Goal: Find specific page/section: Find specific page/section

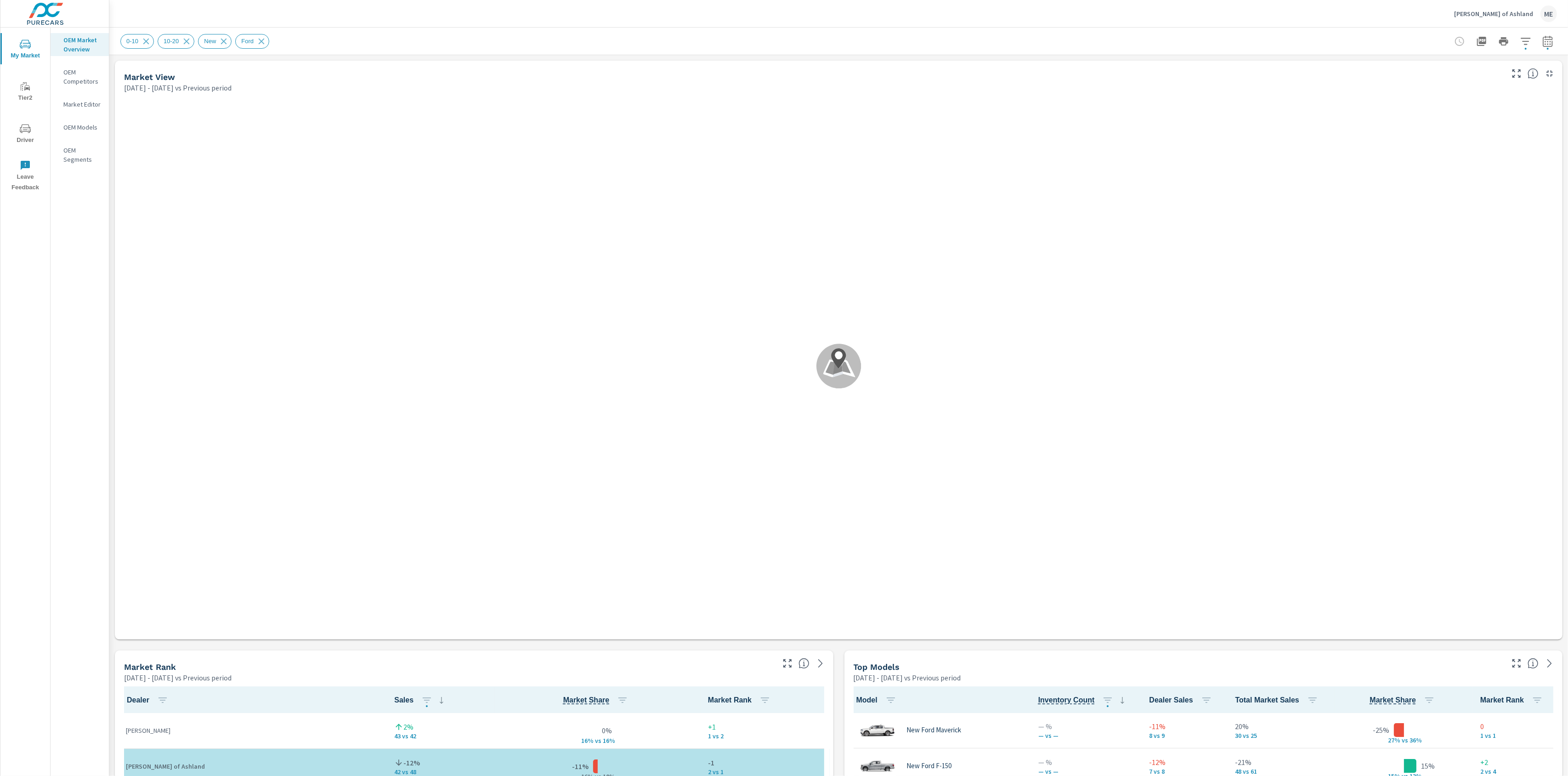
scroll to position [1, 0]
click at [721, 14] on div "[PERSON_NAME] of Ashland ME" at bounding box center [838, 14] width 1436 height 27
click at [749, 12] on div "[PERSON_NAME] of Ashland ME" at bounding box center [838, 14] width 1436 height 27
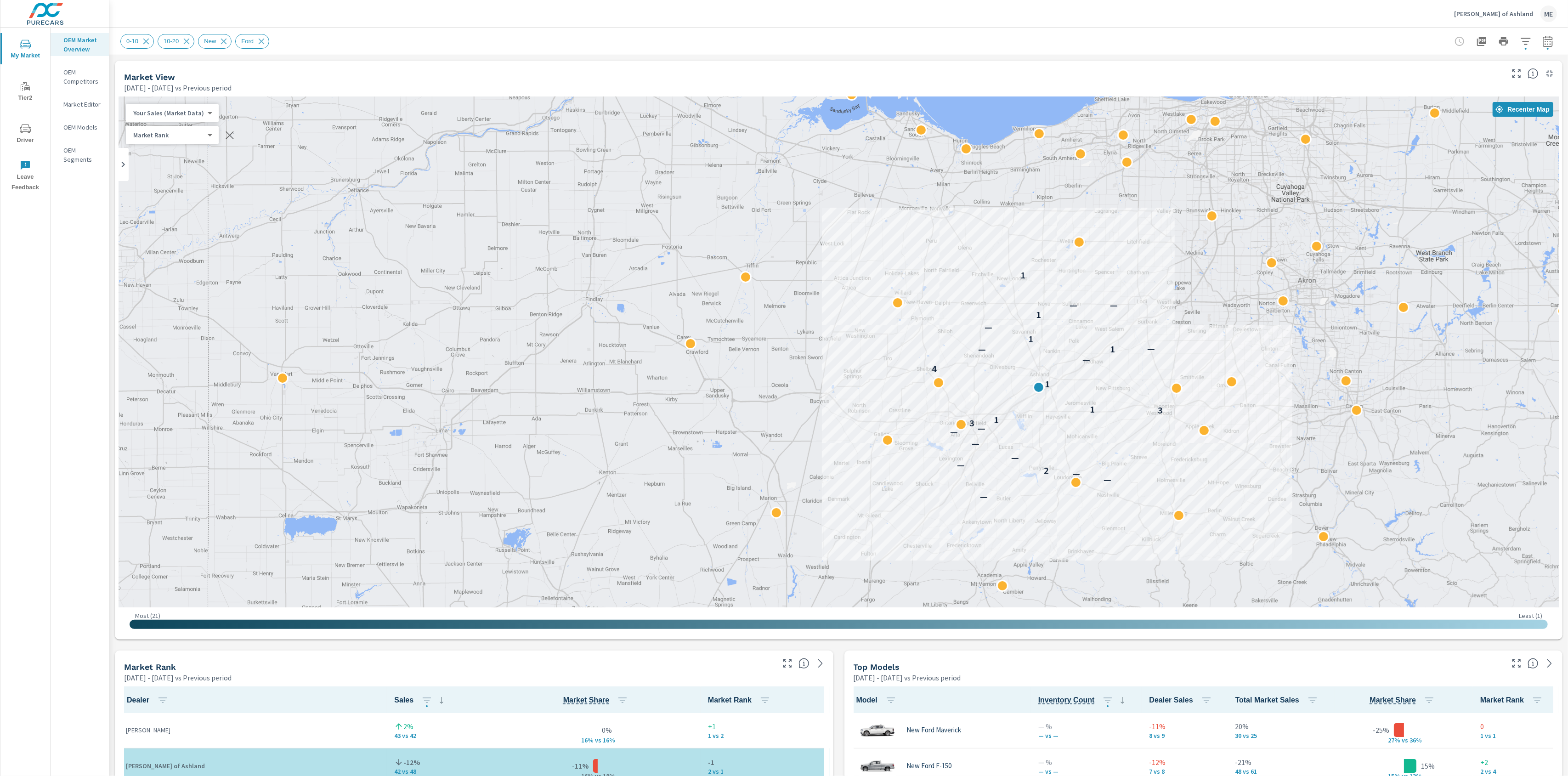
click at [748, 12] on div "[PERSON_NAME] of Ashland ME" at bounding box center [838, 14] width 1436 height 27
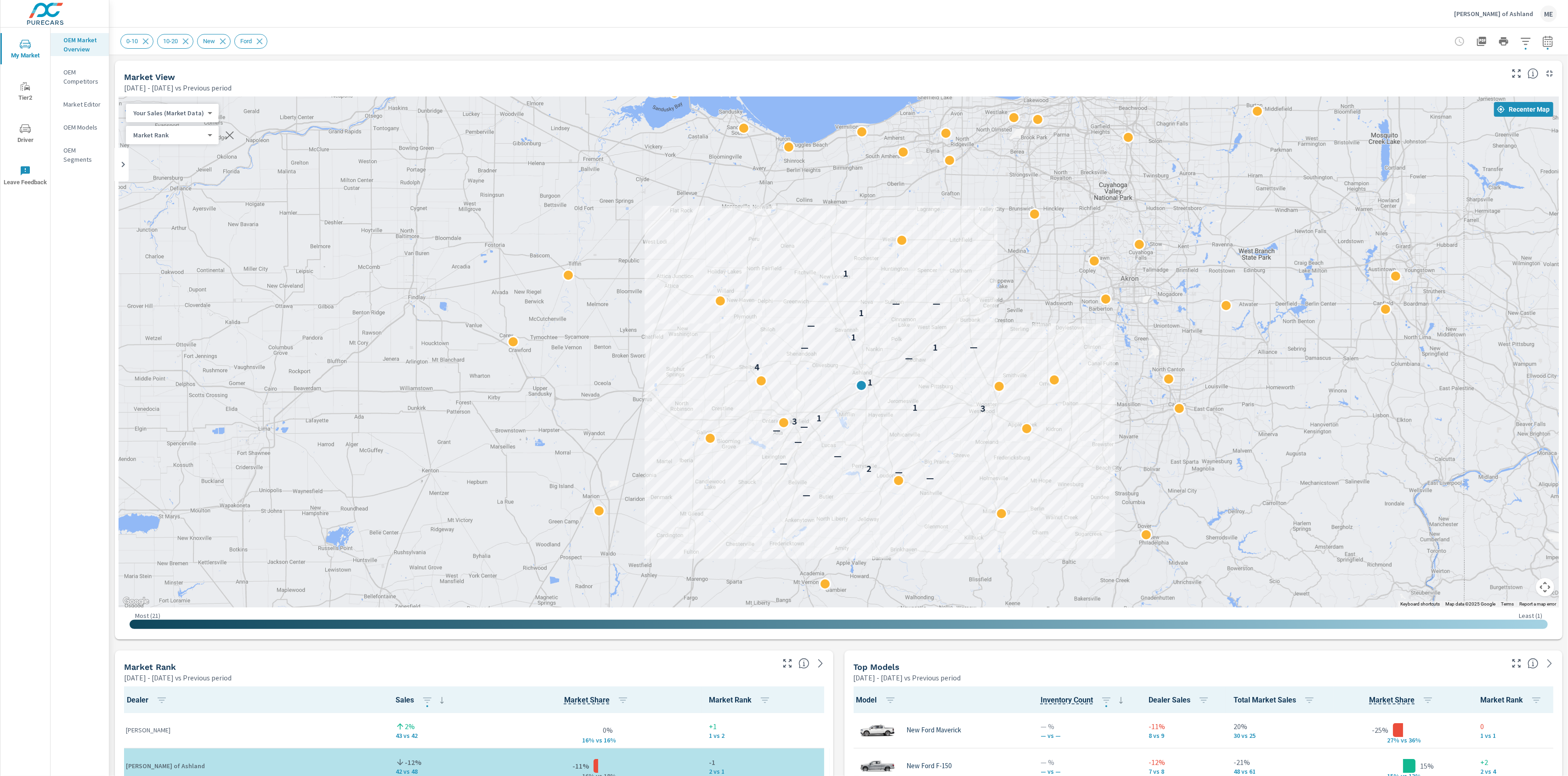
drag, startPoint x: 1127, startPoint y: 170, endPoint x: 950, endPoint y: 168, distance: 177.0
click at [950, 168] on div "— — — 2 — — — — — 3 1 3 1 1 4 — 1 — — 1 — 1 — — 1" at bounding box center [839, 352] width 1441 height 511
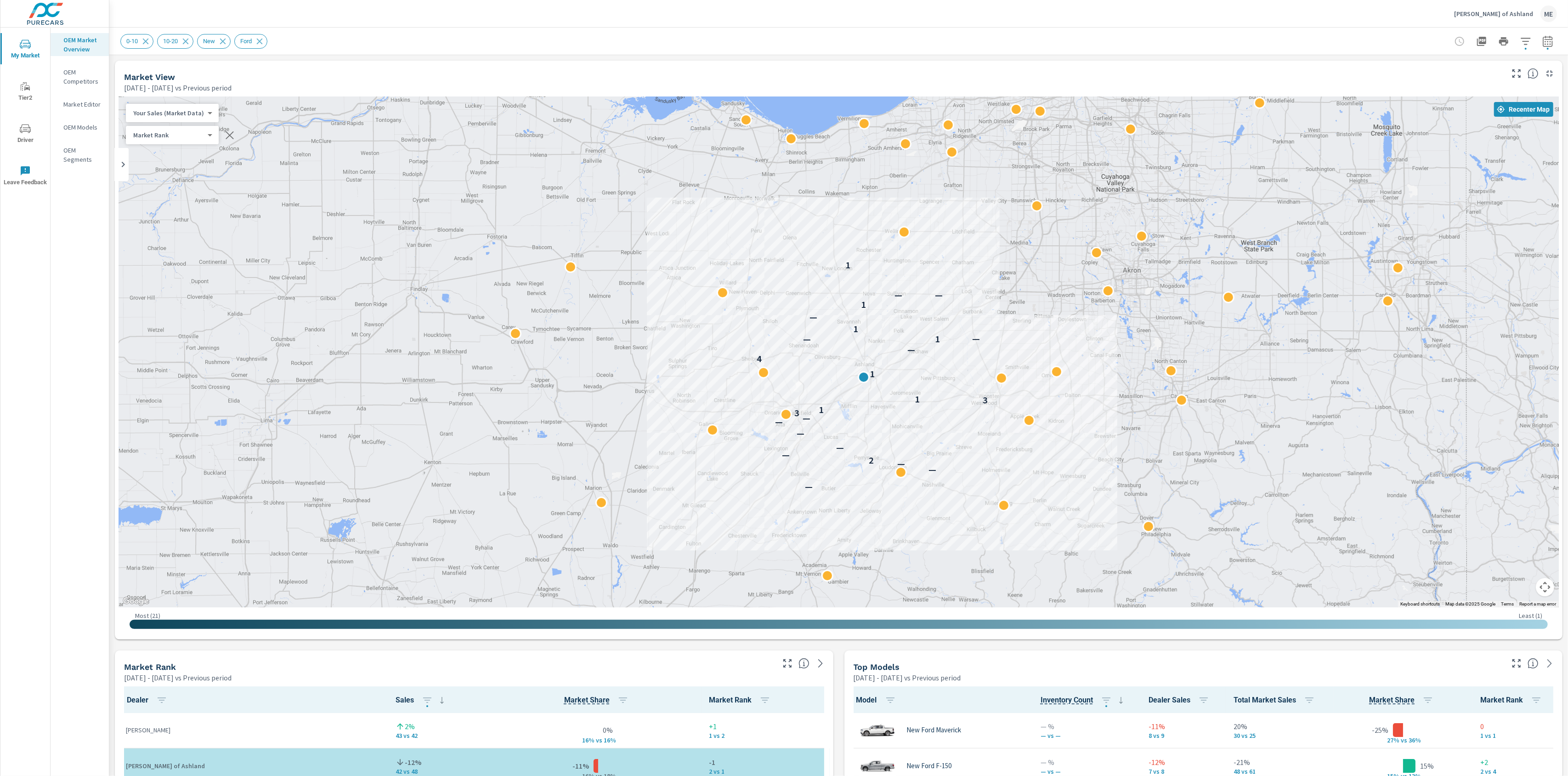
drag, startPoint x: 938, startPoint y: 393, endPoint x: 924, endPoint y: 373, distance: 24.4
click at [940, 384] on div "— — — 2 — — — — — 3 1 3 1 1 4 — 1 — — 1 — 1 — — 1" at bounding box center [1428, 674] width 1176 height 661
